Goal: Information Seeking & Learning: Learn about a topic

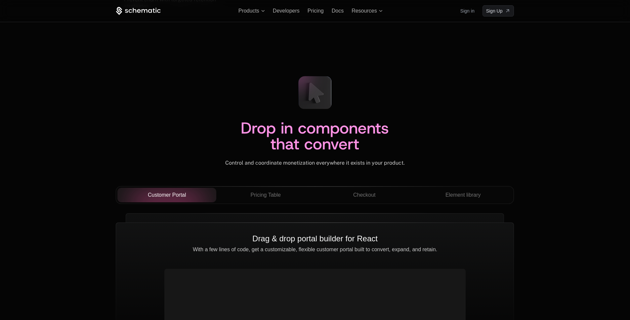
scroll to position [2202, 0]
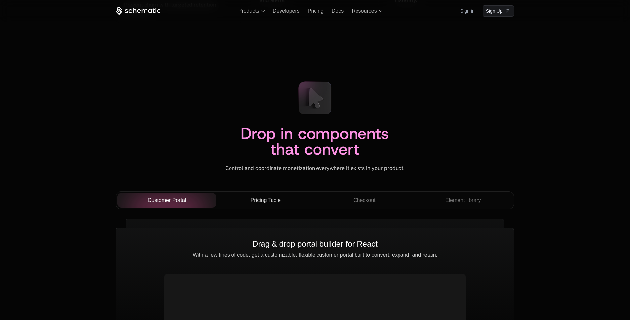
click at [249, 207] on button "Pricing Table" at bounding box center [265, 200] width 99 height 15
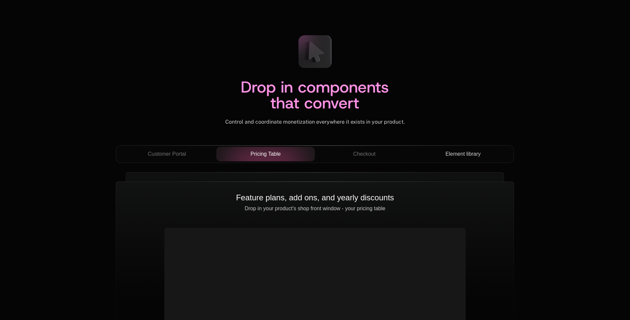
scroll to position [2250, 0]
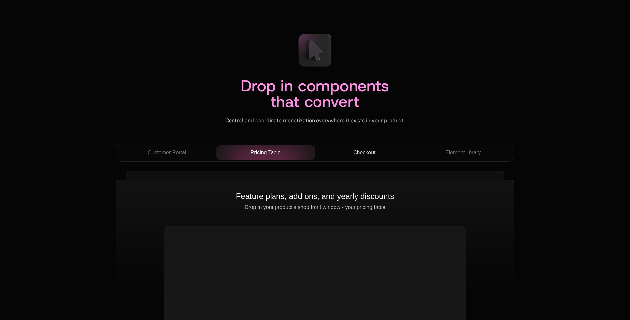
click at [377, 150] on div "Checkout" at bounding box center [364, 153] width 88 height 8
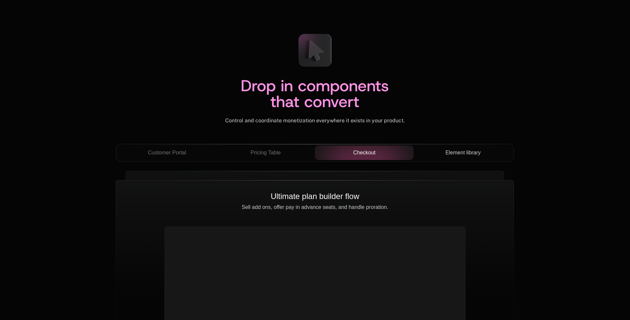
click at [482, 157] on div "Element library" at bounding box center [463, 153] width 88 height 8
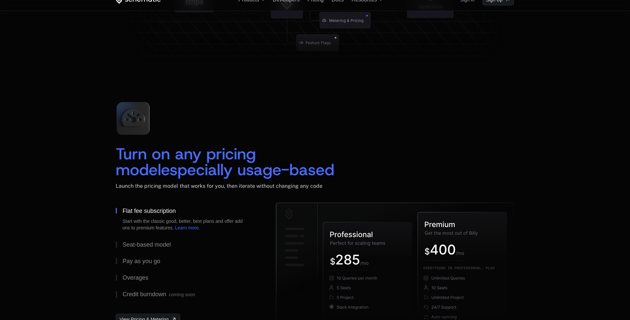
scroll to position [874, 0]
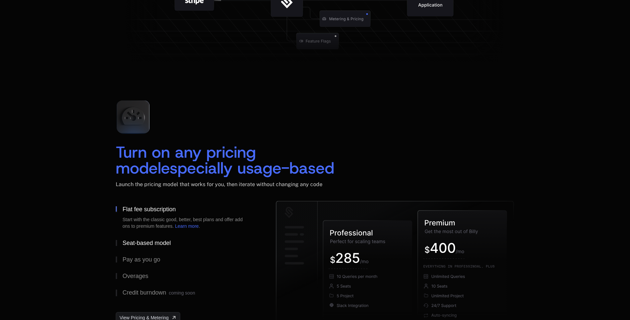
click at [145, 245] on div "Seat-based model" at bounding box center [146, 243] width 48 height 6
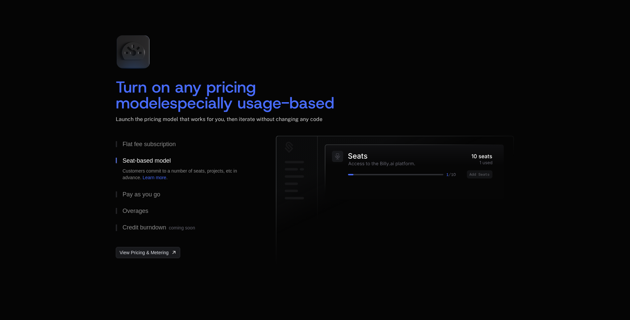
scroll to position [942, 0]
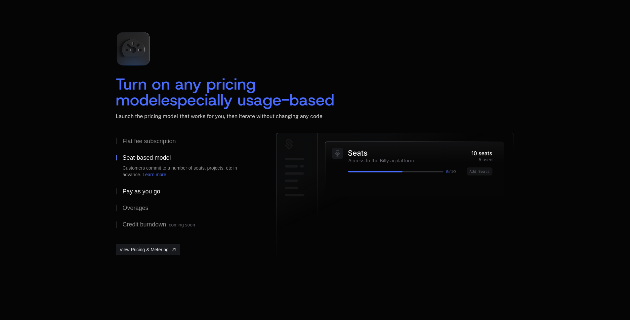
click at [152, 187] on button "Pay as you go" at bounding box center [185, 191] width 139 height 17
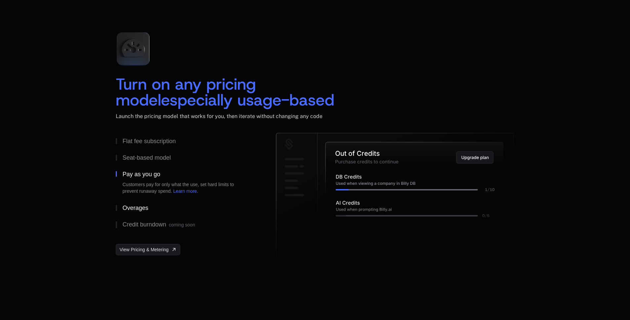
click at [154, 207] on button "Overages" at bounding box center [185, 208] width 139 height 17
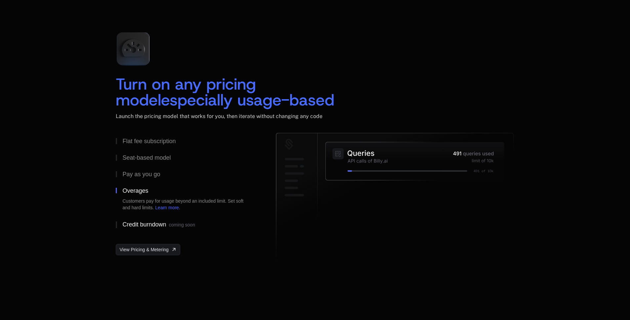
click at [153, 225] on div "Credit burndown coming soon" at bounding box center [158, 225] width 72 height 7
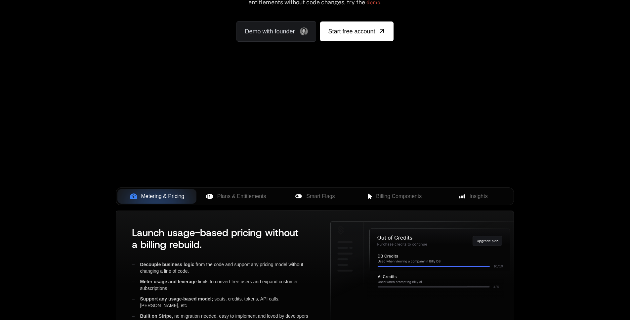
scroll to position [0, 0]
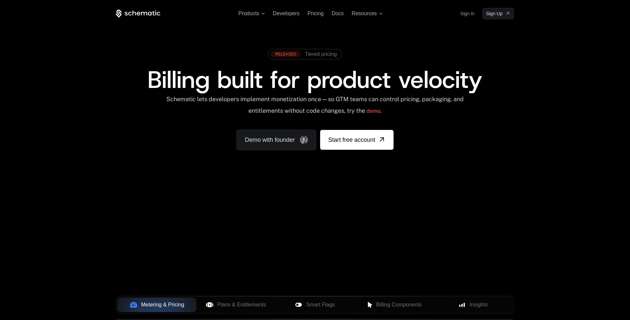
drag, startPoint x: 306, startPoint y: 256, endPoint x: 313, endPoint y: 272, distance: 17.1
click at [286, 284] on div "Your browser does not support the video tag." at bounding box center [315, 195] width 430 height 279
drag, startPoint x: 333, startPoint y: 267, endPoint x: 349, endPoint y: 269, distance: 16.8
click at [349, 269] on div "Your browser does not support the video tag." at bounding box center [315, 195] width 430 height 279
click at [244, 306] on span "Plans & Entitlements" at bounding box center [241, 305] width 49 height 8
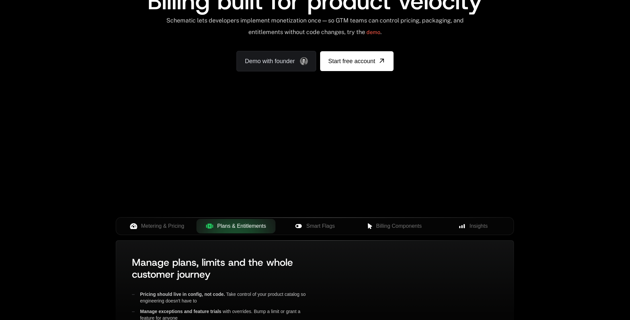
scroll to position [166, 0]
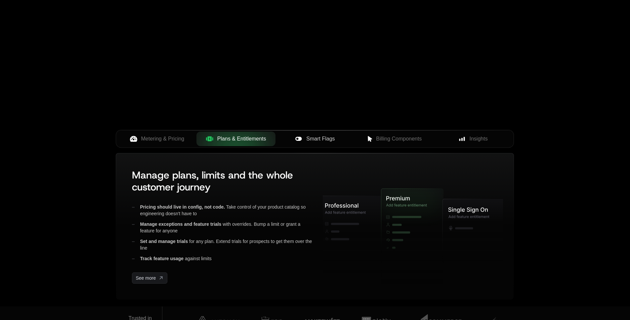
click at [317, 135] on span "Smart Flags" at bounding box center [320, 139] width 28 height 8
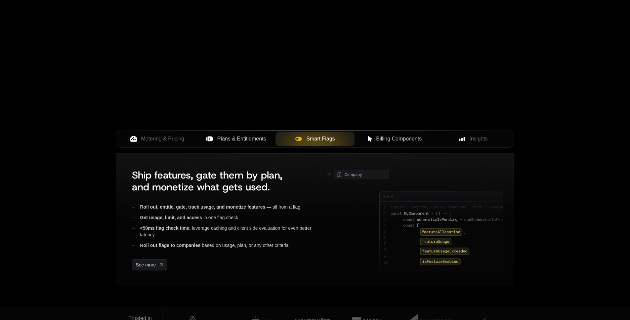
click at [417, 143] on span "Billing Components" at bounding box center [399, 139] width 46 height 8
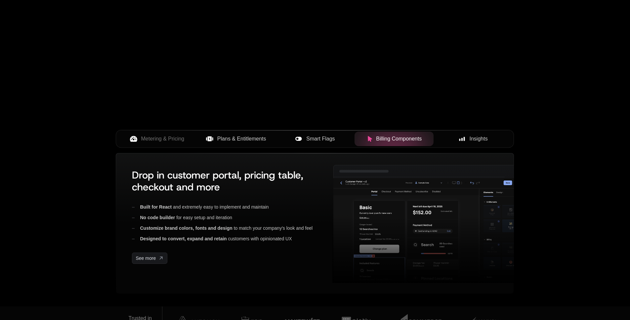
click at [481, 140] on span "Insights" at bounding box center [479, 139] width 18 height 8
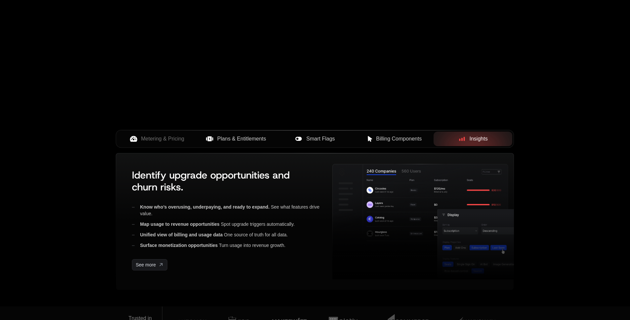
click at [408, 136] on span "Billing Components" at bounding box center [399, 139] width 46 height 8
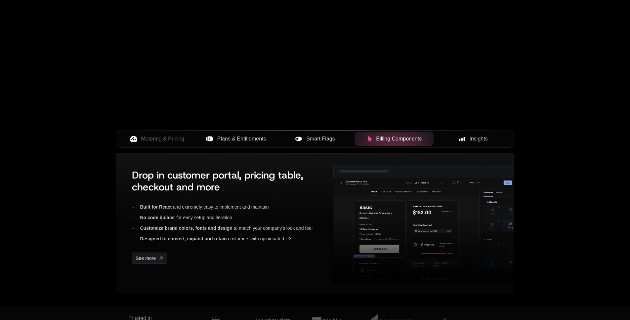
click at [338, 138] on div "Smart Flags" at bounding box center [315, 139] width 69 height 8
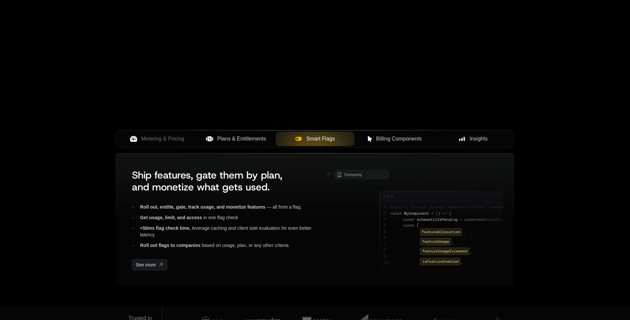
click at [261, 141] on span "Plans & Entitlements" at bounding box center [241, 139] width 49 height 8
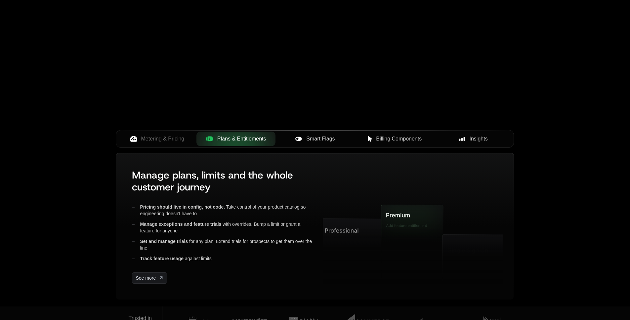
click at [197, 141] on div at bounding box center [236, 139] width 79 height 15
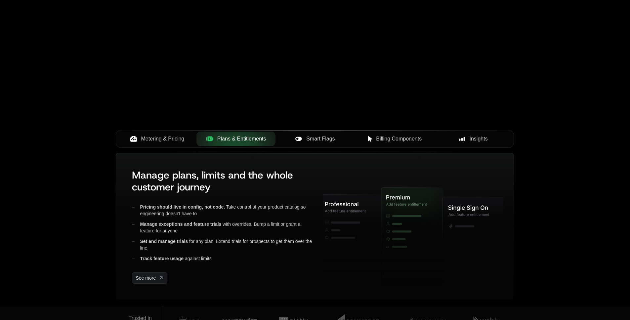
click at [183, 141] on span "Metering & Pricing" at bounding box center [162, 139] width 43 height 8
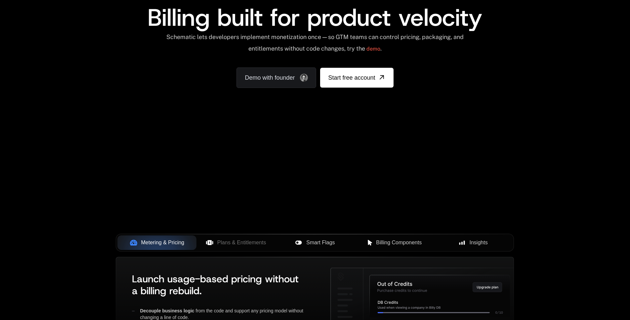
scroll to position [0, 0]
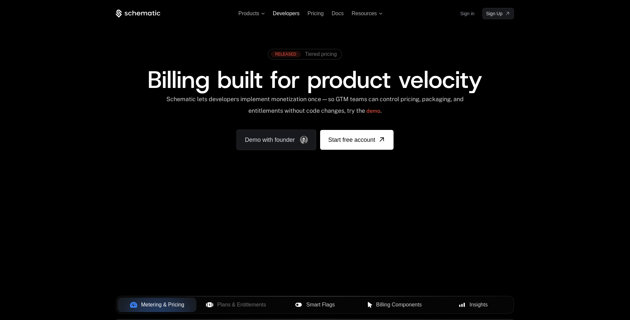
click at [286, 12] on span "Developers" at bounding box center [286, 14] width 27 height 6
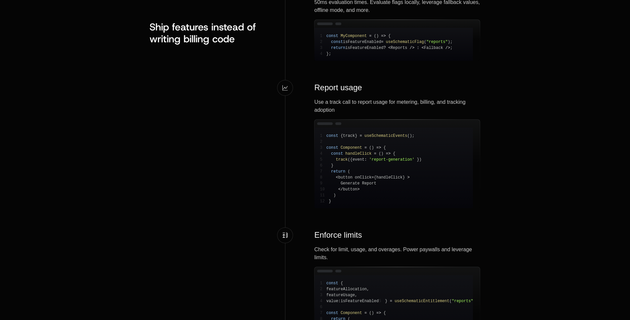
scroll to position [728, 0]
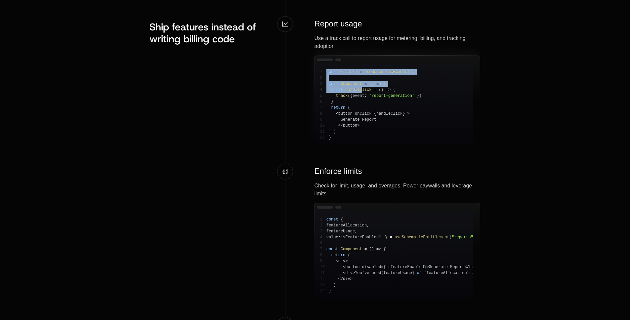
drag, startPoint x: 330, startPoint y: 67, endPoint x: 365, endPoint y: 92, distance: 42.9
click at [365, 92] on pre "1 const { track } = useSchematicEvents ( ) ; 2 3 const Component = ( ) => { 4 c…" at bounding box center [394, 104] width 159 height 81
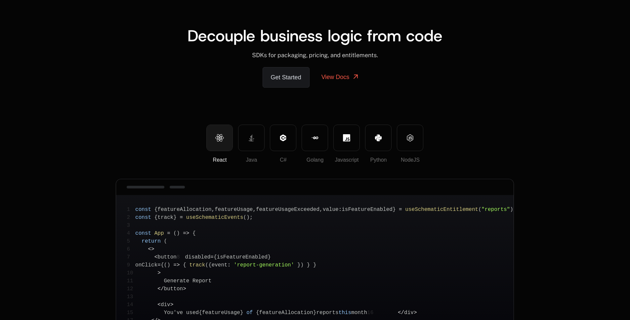
scroll to position [0, 0]
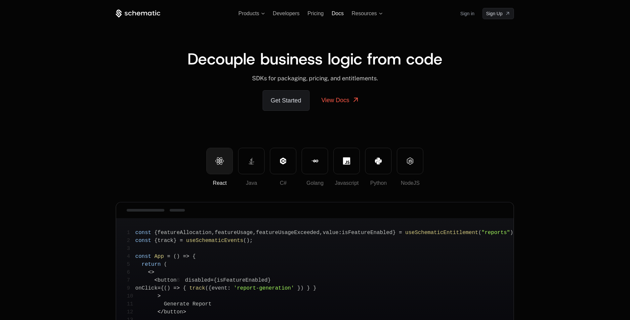
click at [343, 16] on span "Docs" at bounding box center [338, 14] width 12 height 6
click at [362, 17] on div "Products Developers Pricing Docs Resources Sign in Sign Up" at bounding box center [315, 13] width 398 height 11
click at [362, 14] on span "Resources" at bounding box center [364, 14] width 25 height 6
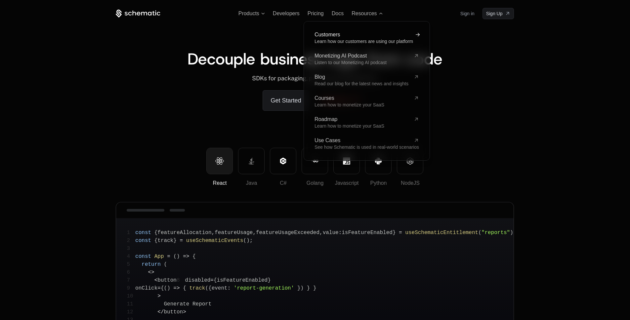
click at [360, 34] on span "Customers" at bounding box center [363, 34] width 97 height 5
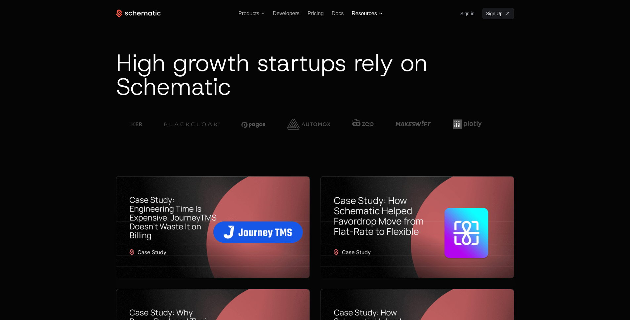
click at [373, 14] on span "Resources" at bounding box center [364, 14] width 25 height 6
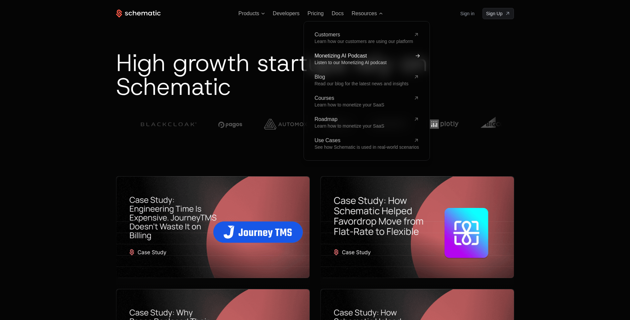
click at [371, 61] on span "Listen to our Monetizing AI podcast" at bounding box center [351, 62] width 72 height 5
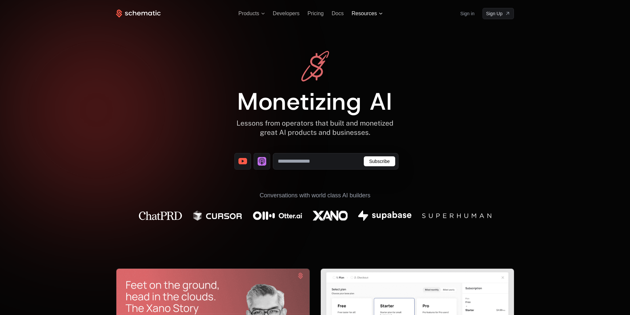
click at [353, 13] on span "Resources" at bounding box center [364, 14] width 25 height 6
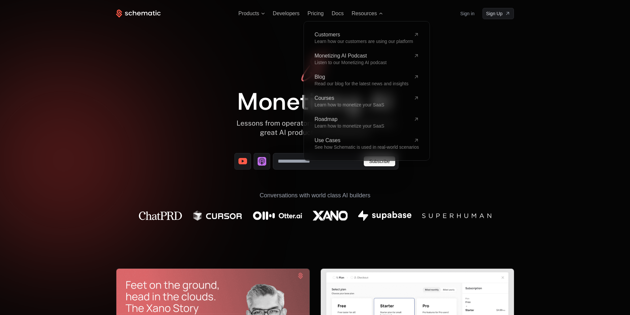
click at [338, 115] on div "Customers Learn how our customers are using our platform Monetizing AI Podcast …" at bounding box center [367, 91] width 105 height 118
click at [338, 119] on span "Roadmap" at bounding box center [363, 119] width 97 height 5
